Goal: Transaction & Acquisition: Purchase product/service

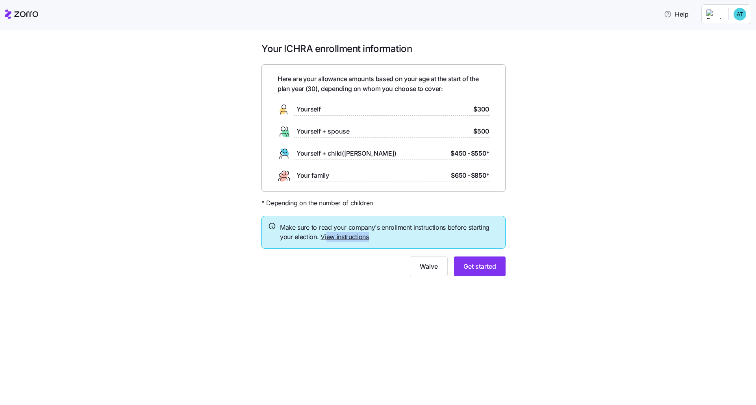
drag, startPoint x: 375, startPoint y: 237, endPoint x: 326, endPoint y: 233, distance: 49.1
click at [326, 233] on span "Make sure to read your company's enrollment instructions before starting your e…" at bounding box center [389, 232] width 219 height 20
click at [348, 235] on link "View instructions" at bounding box center [345, 237] width 48 height 8
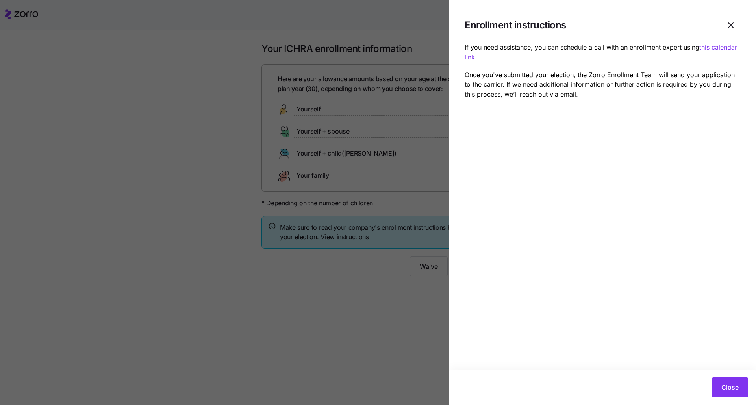
click at [378, 59] on p "If you need assistance, you can schedule a call with an enrollment expert using…" at bounding box center [603, 53] width 276 height 20
click at [378, 310] on button "Close" at bounding box center [730, 387] width 36 height 20
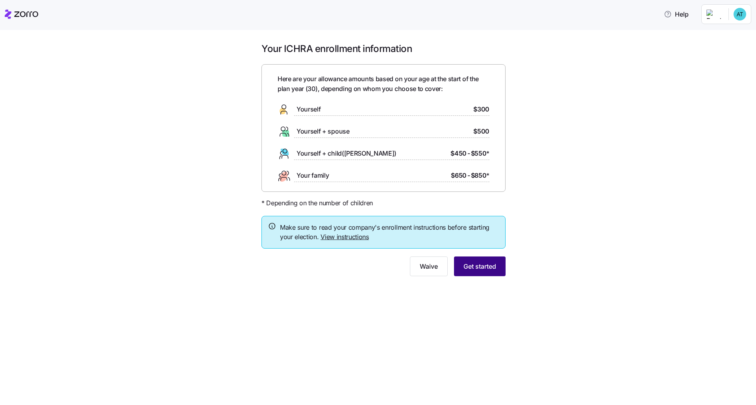
click at [378, 269] on span "Get started" at bounding box center [479, 265] width 33 height 9
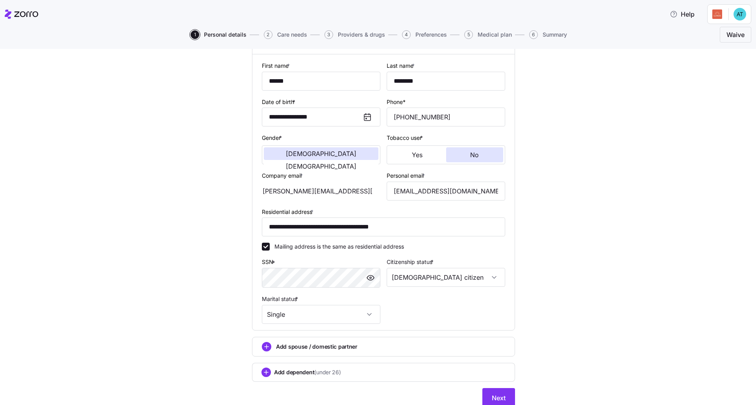
scroll to position [100, 0]
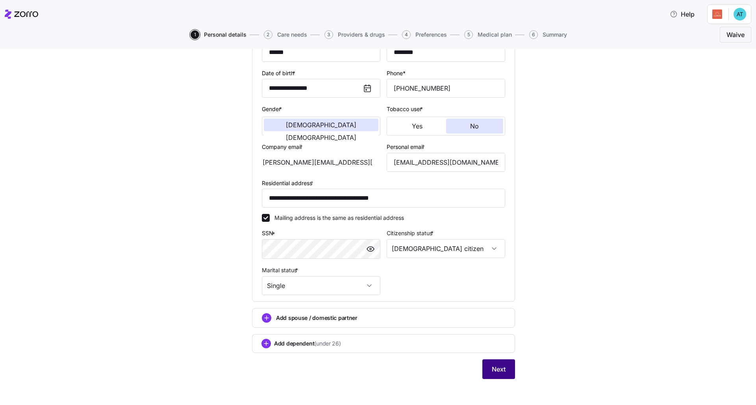
click at [378, 310] on span "Next" at bounding box center [499, 368] width 14 height 9
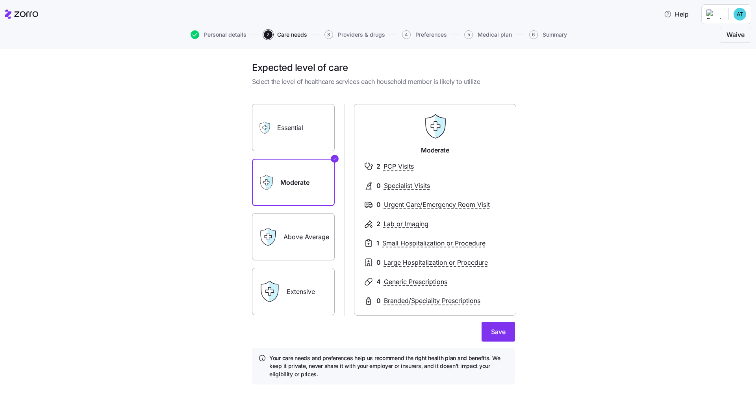
click at [312, 133] on label "Essential" at bounding box center [293, 127] width 83 height 47
click at [0, 0] on input "Essential" at bounding box center [0, 0] width 0 height 0
click at [306, 288] on label "Extensive" at bounding box center [293, 291] width 83 height 47
click at [0, 0] on input "Extensive" at bounding box center [0, 0] width 0 height 0
click at [311, 238] on label "Above Average" at bounding box center [293, 236] width 83 height 47
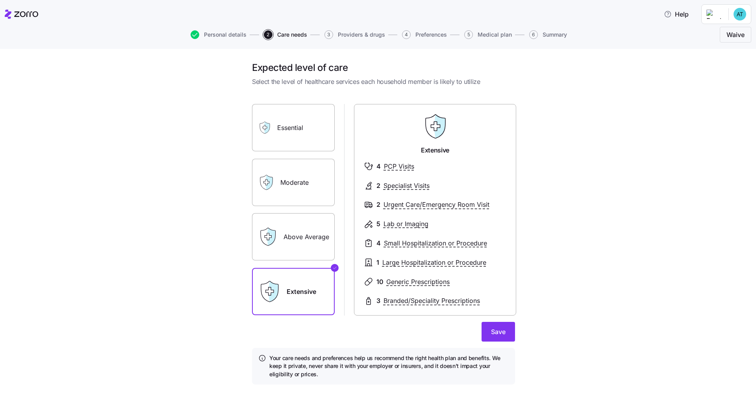
click at [0, 0] on input "Above Average" at bounding box center [0, 0] width 0 height 0
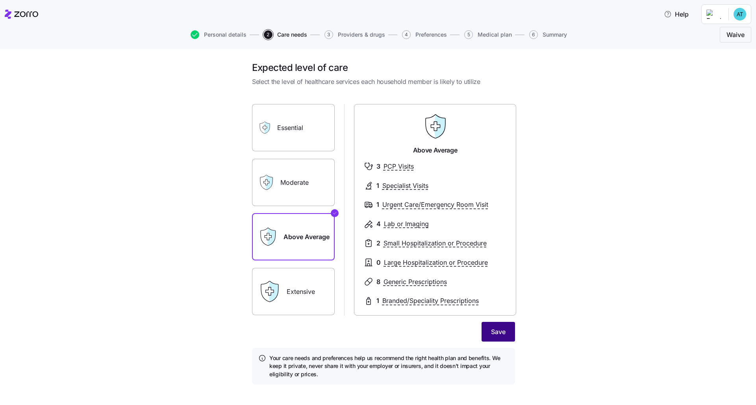
click at [378, 310] on button "Save" at bounding box center [498, 332] width 33 height 20
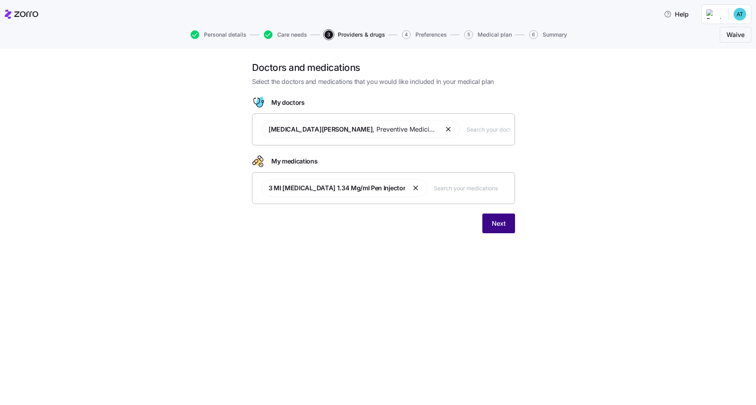
click at [378, 222] on button "Next" at bounding box center [498, 223] width 33 height 20
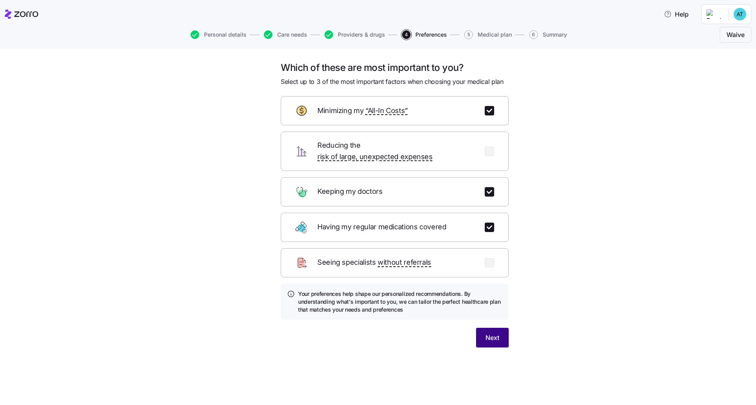
click at [378, 310] on button "Next" at bounding box center [492, 338] width 33 height 20
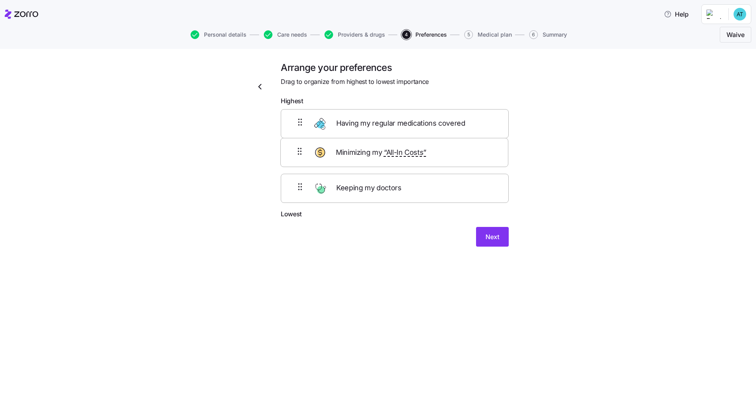
drag, startPoint x: 437, startPoint y: 167, endPoint x: 429, endPoint y: 126, distance: 41.7
click at [378, 126] on div "Having my regular medications covered Minimizing my “All-In Costs” Keeping my d…" at bounding box center [395, 159] width 228 height 100
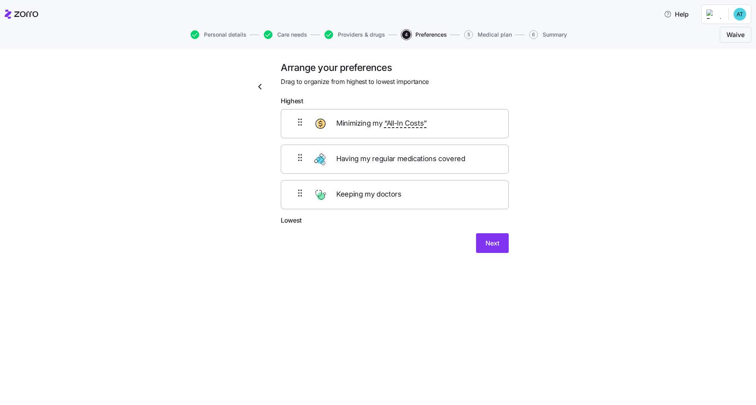
drag, startPoint x: 434, startPoint y: 200, endPoint x: 434, endPoint y: 185, distance: 15.0
click at [378, 185] on div "Minimizing my “All-In Costs” Having my regular medications covered Keeping my d…" at bounding box center [395, 159] width 228 height 100
drag, startPoint x: 434, startPoint y: 185, endPoint x: 433, endPoint y: 178, distance: 6.3
click at [378, 179] on div "Minimizing my “All-In Costs” Having my regular medications covered Keeping my d…" at bounding box center [395, 159] width 228 height 100
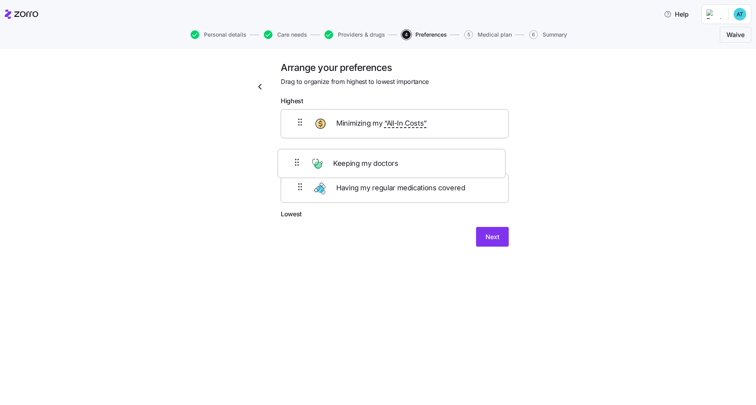
drag, startPoint x: 442, startPoint y: 199, endPoint x: 439, endPoint y: 162, distance: 36.8
click at [378, 163] on div "Minimizing my “All-In Costs” Having my regular medications covered Keeping my d…" at bounding box center [395, 159] width 228 height 100
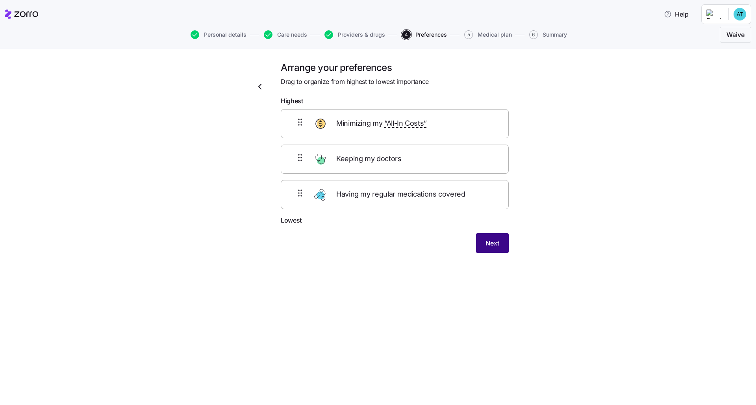
click at [378, 241] on span "Next" at bounding box center [493, 242] width 14 height 9
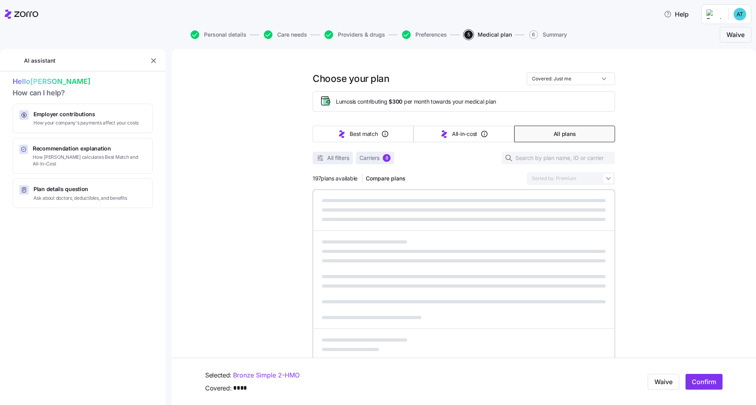
scroll to position [133, 0]
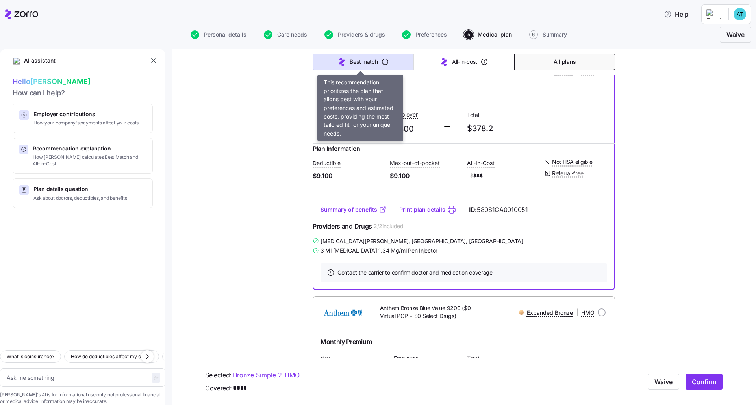
click at [366, 63] on span "Best match" at bounding box center [364, 62] width 28 height 8
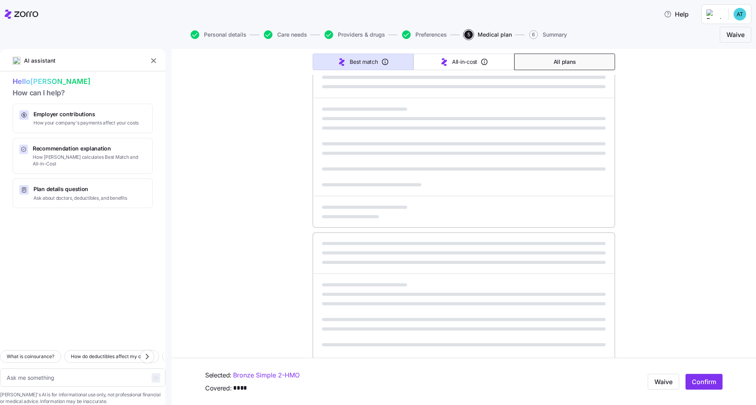
type textarea "x"
type input "Sorted by: Best match"
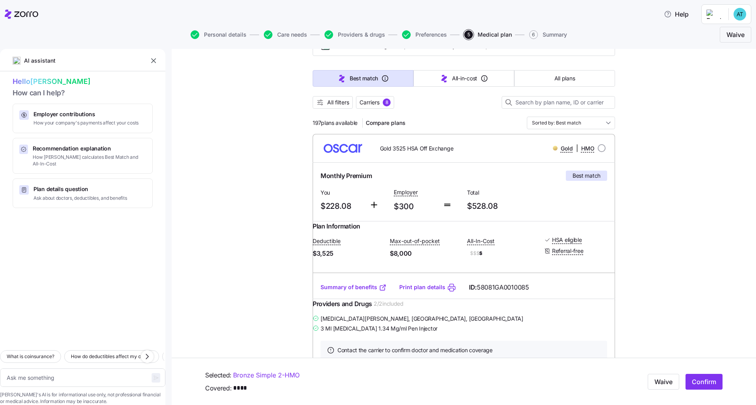
scroll to position [0, 0]
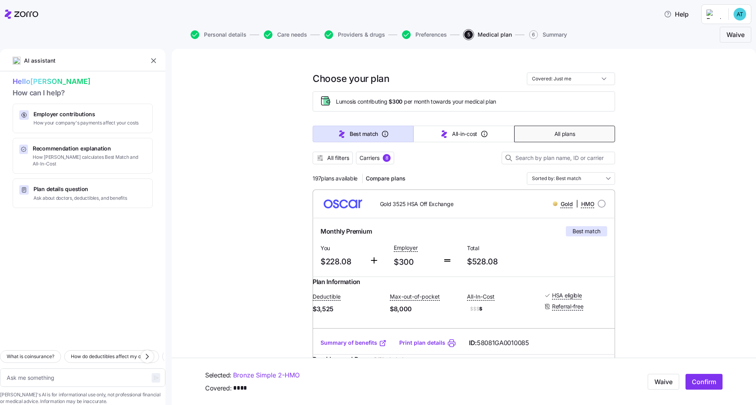
click at [378, 141] on button "All plans" at bounding box center [564, 134] width 101 height 17
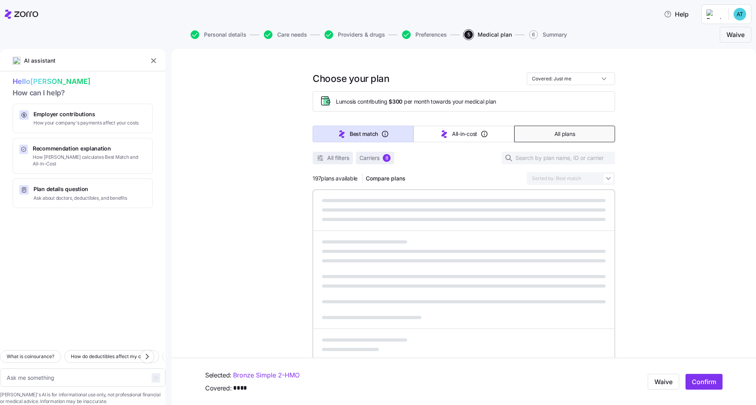
type textarea "x"
type input "Sorted by: Premium"
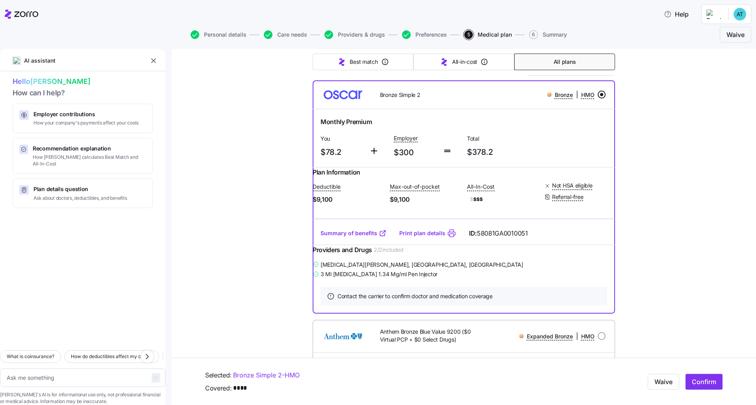
scroll to position [108, 0]
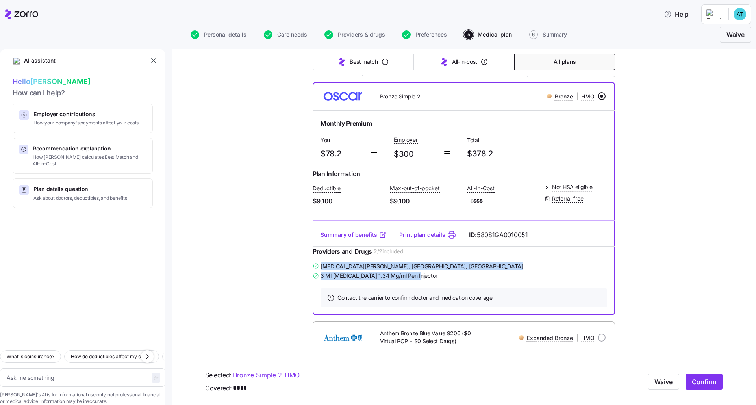
drag, startPoint x: 424, startPoint y: 289, endPoint x: 307, endPoint y: 278, distance: 117.1
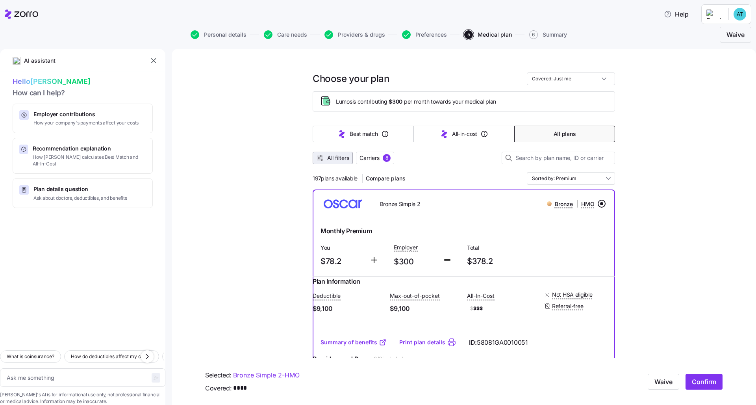
click at [336, 161] on span "All filters" at bounding box center [338, 158] width 22 height 8
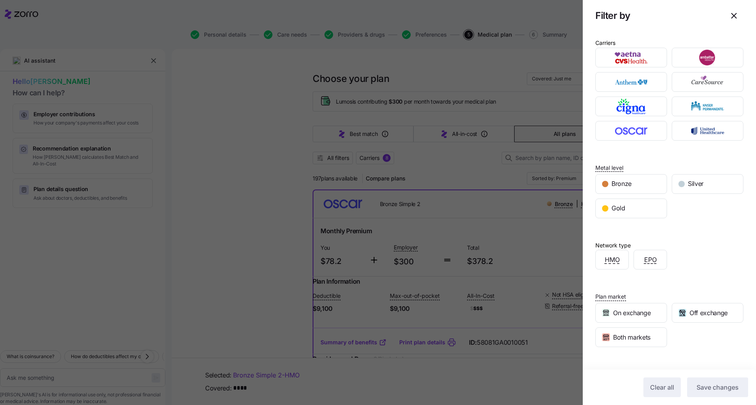
click at [378, 166] on div at bounding box center [378, 202] width 756 height 405
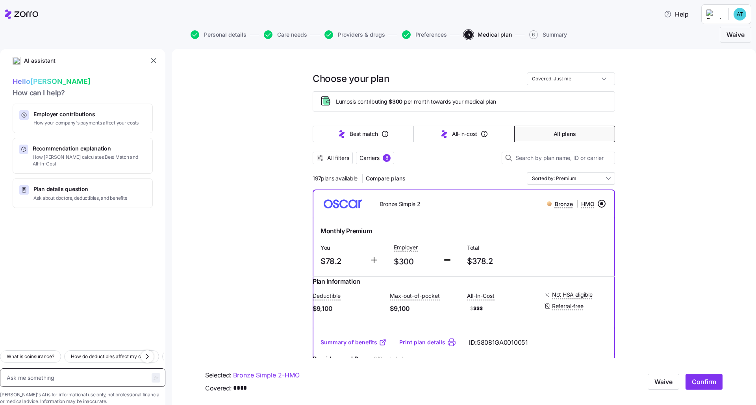
click at [69, 310] on textarea at bounding box center [82, 377] width 165 height 19
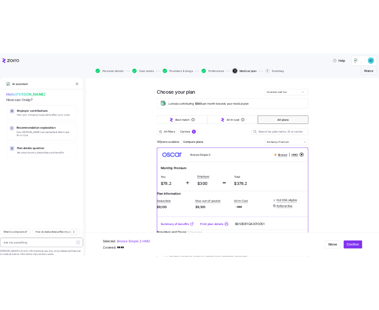
scroll to position [16, 0]
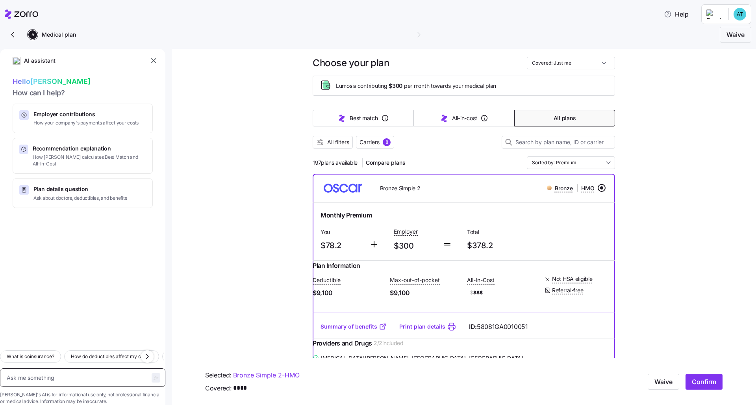
type textarea "x"
